Goal: Task Accomplishment & Management: Manage account settings

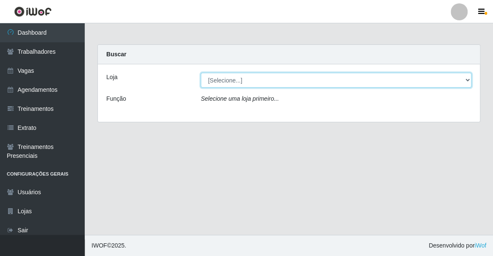
click at [247, 80] on select "[Selecione...] Famiglia [PERSON_NAME] - Ristorante [PERSON_NAME]" at bounding box center [336, 80] width 271 height 15
select select "267"
click at [201, 73] on select "[Selecione...] Famiglia [PERSON_NAME] - Ristorante [PERSON_NAME]" at bounding box center [336, 80] width 271 height 15
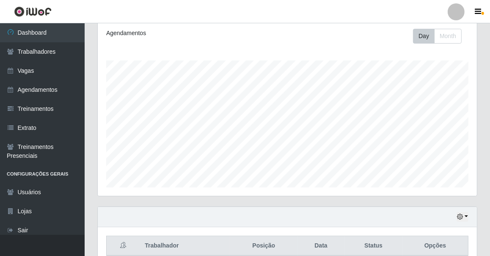
scroll to position [155, 0]
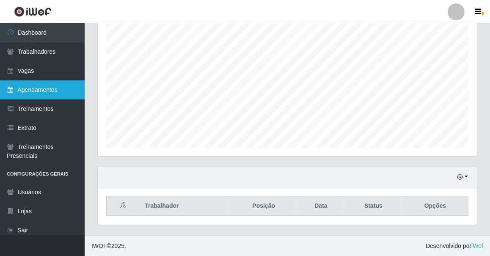
click at [69, 90] on link "Agendamentos" at bounding box center [42, 89] width 85 height 19
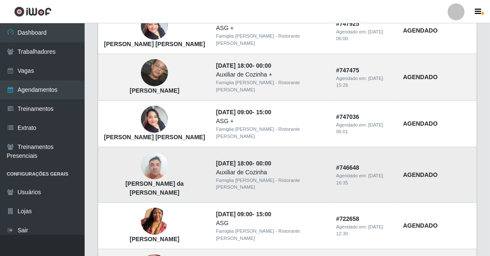
scroll to position [627, 0]
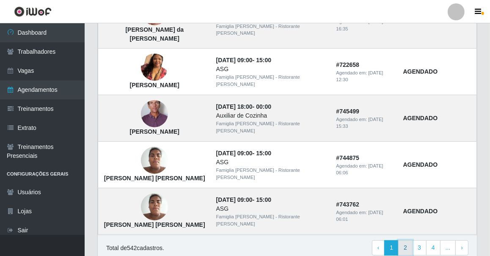
click at [404, 241] on link "2" at bounding box center [406, 248] width 14 height 15
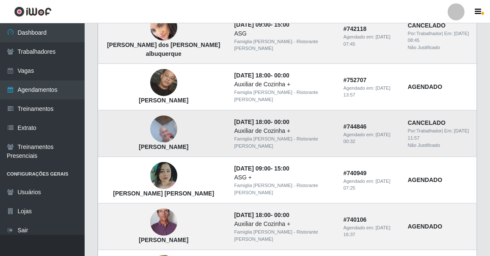
scroll to position [174, 0]
